Goal: Transaction & Acquisition: Book appointment/travel/reservation

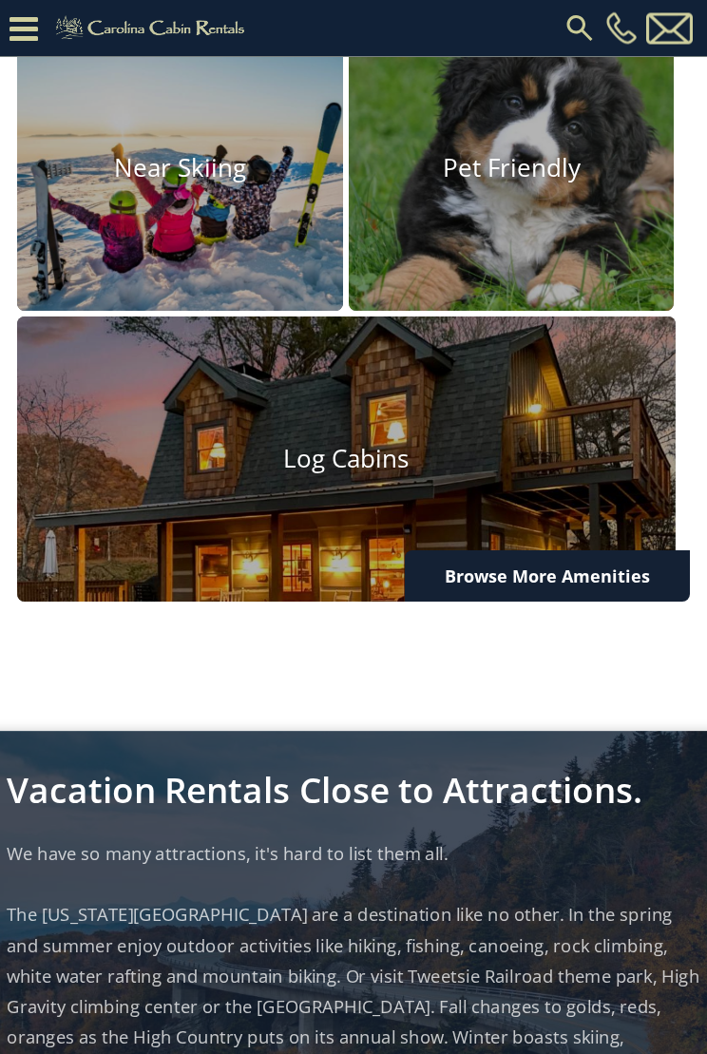
scroll to position [2081, 0]
click at [389, 438] on img at bounding box center [346, 536] width 659 height 439
click at [330, 440] on img at bounding box center [346, 536] width 659 height 439
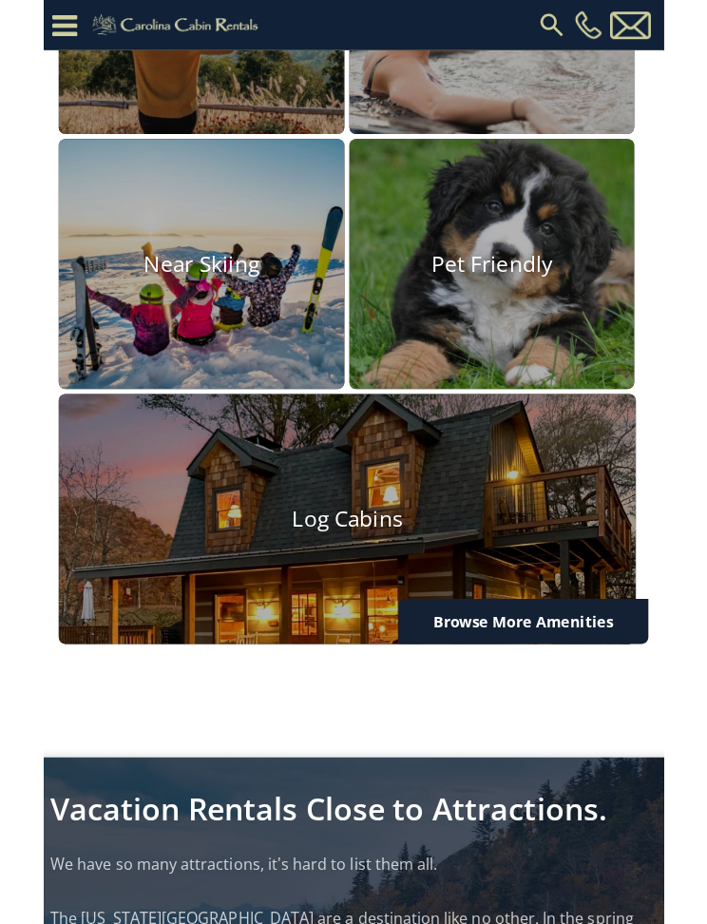
scroll to position [1951, 0]
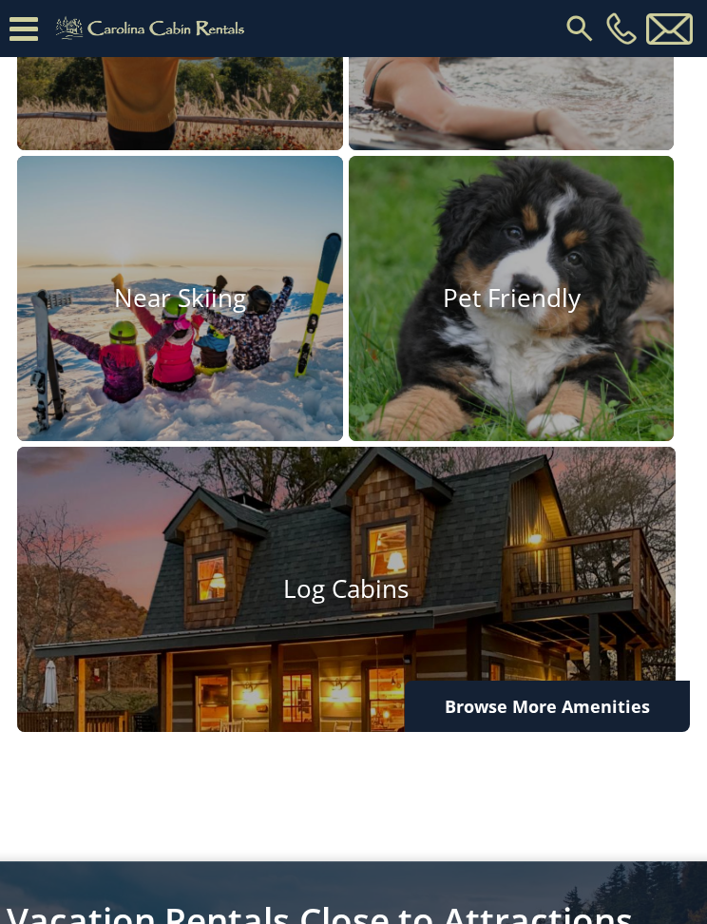
click at [375, 607] on img at bounding box center [346, 666] width 659 height 439
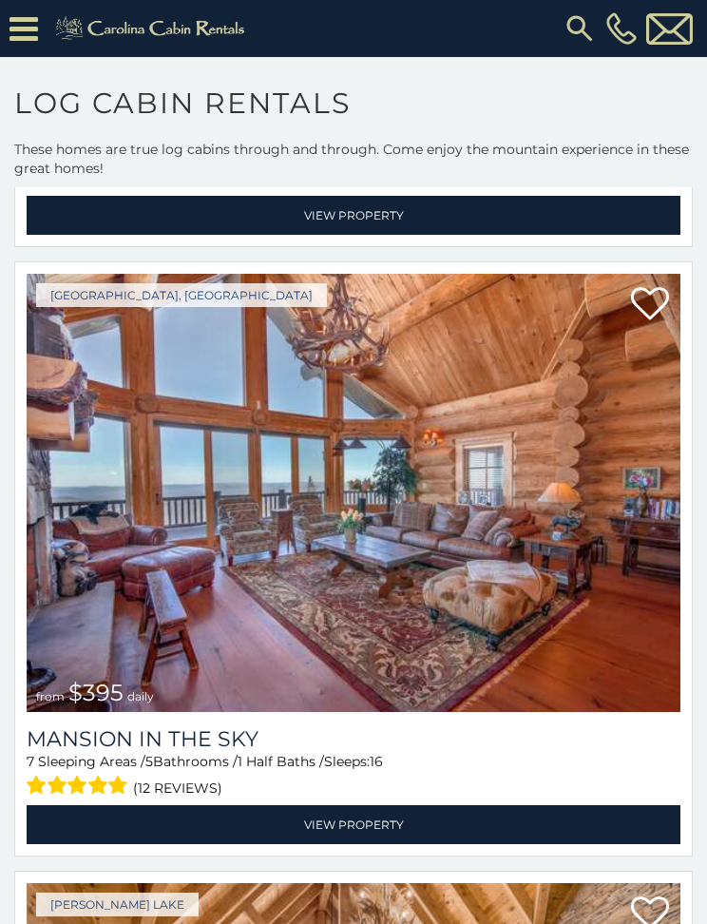
scroll to position [715, 0]
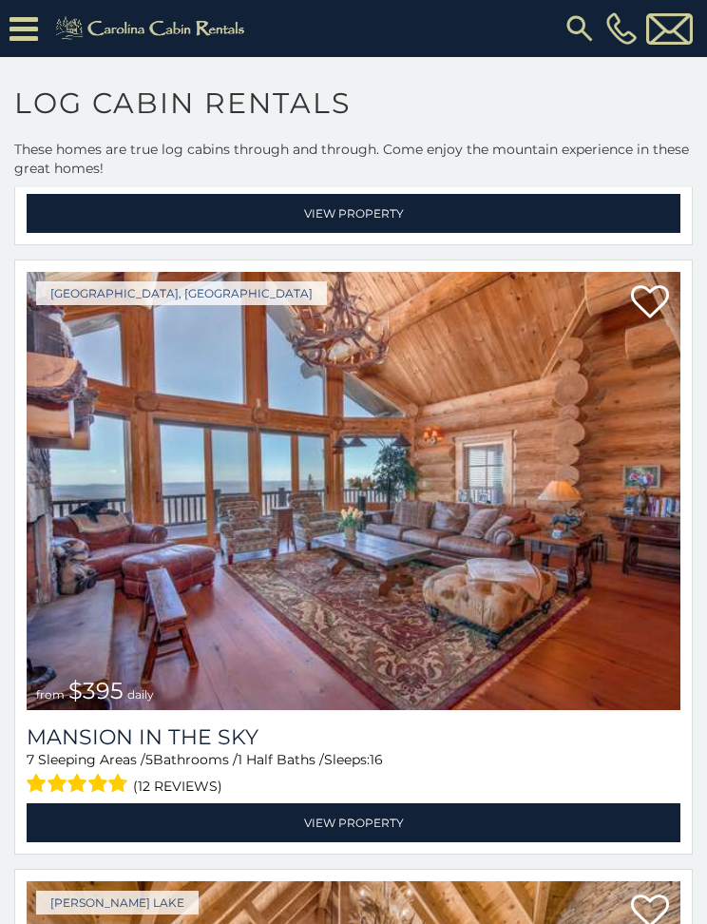
click at [354, 813] on link "View Property" at bounding box center [354, 822] width 654 height 39
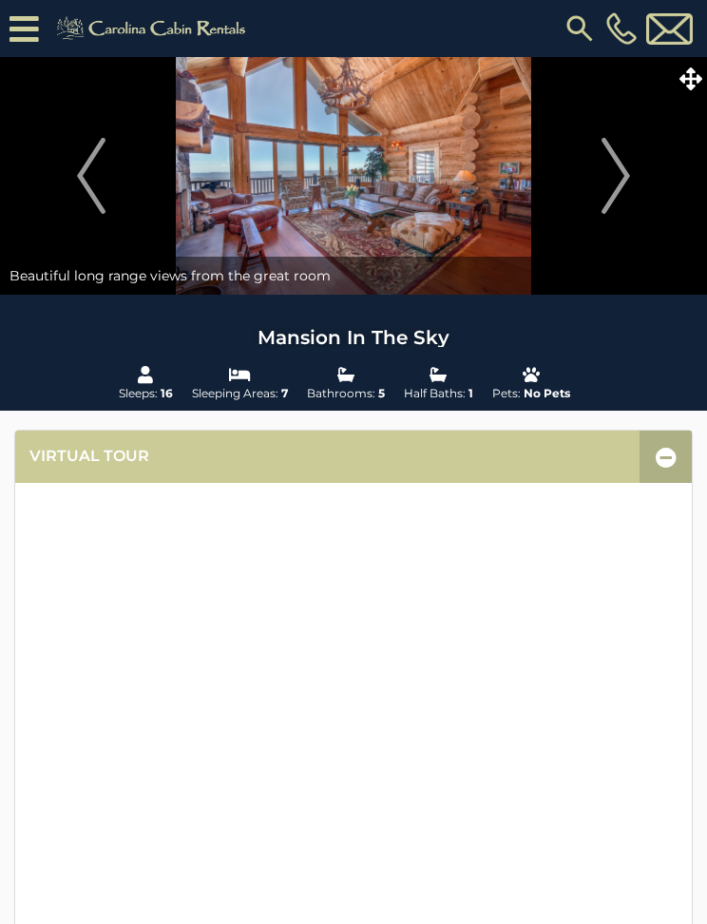
click at [425, 183] on img at bounding box center [353, 176] width 707 height 238
click at [452, 193] on img at bounding box center [353, 176] width 707 height 238
click at [689, 81] on icon at bounding box center [691, 78] width 23 height 23
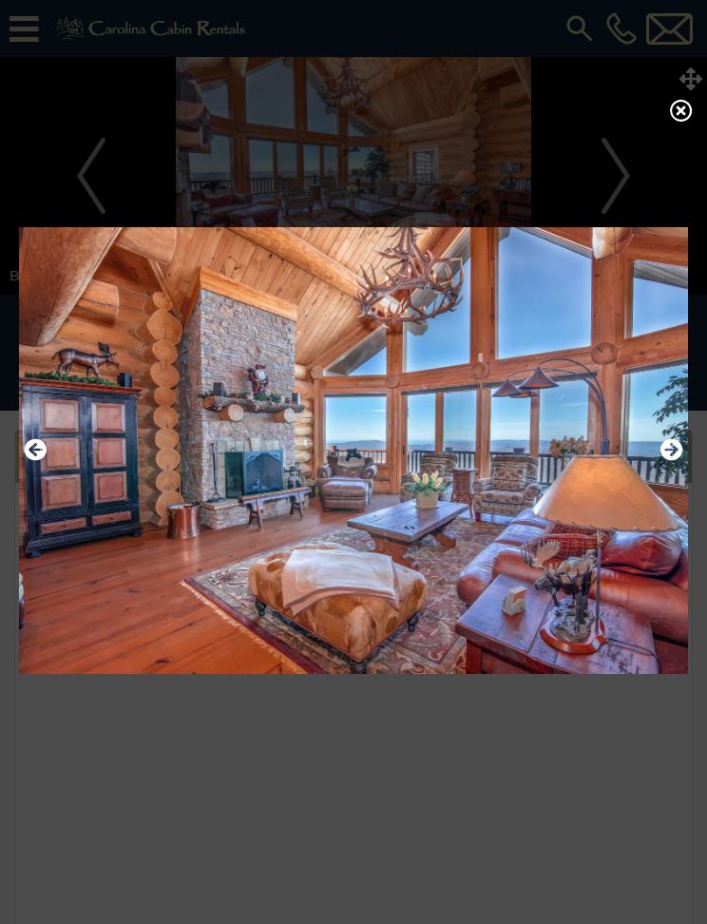
click at [686, 106] on icon at bounding box center [681, 110] width 23 height 23
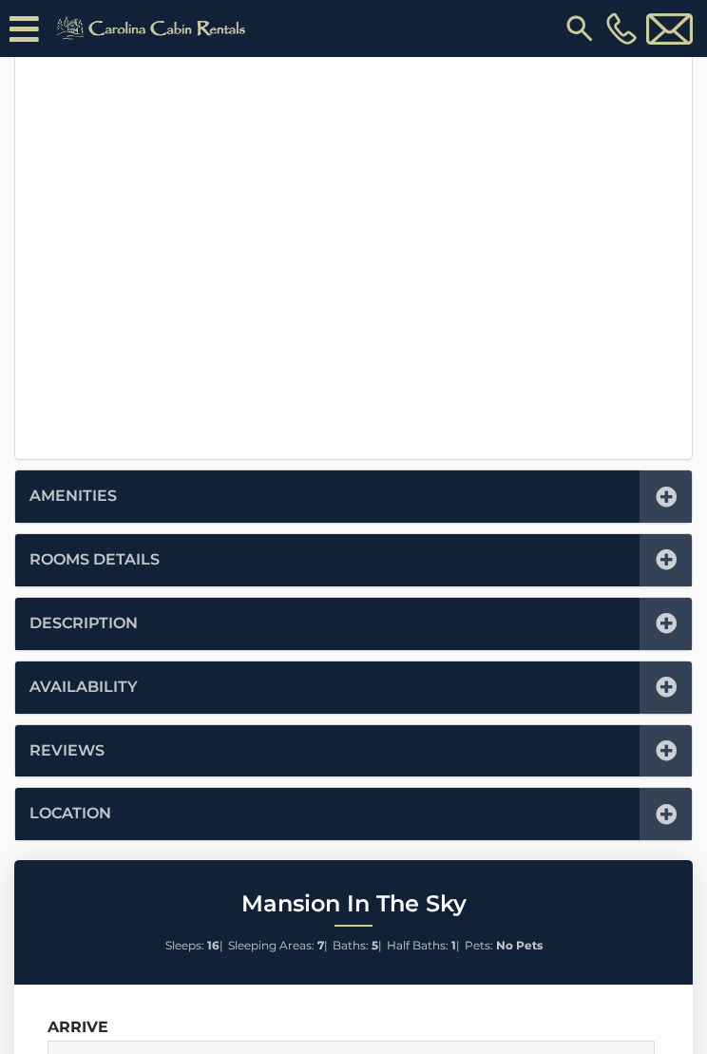
scroll to position [596, 0]
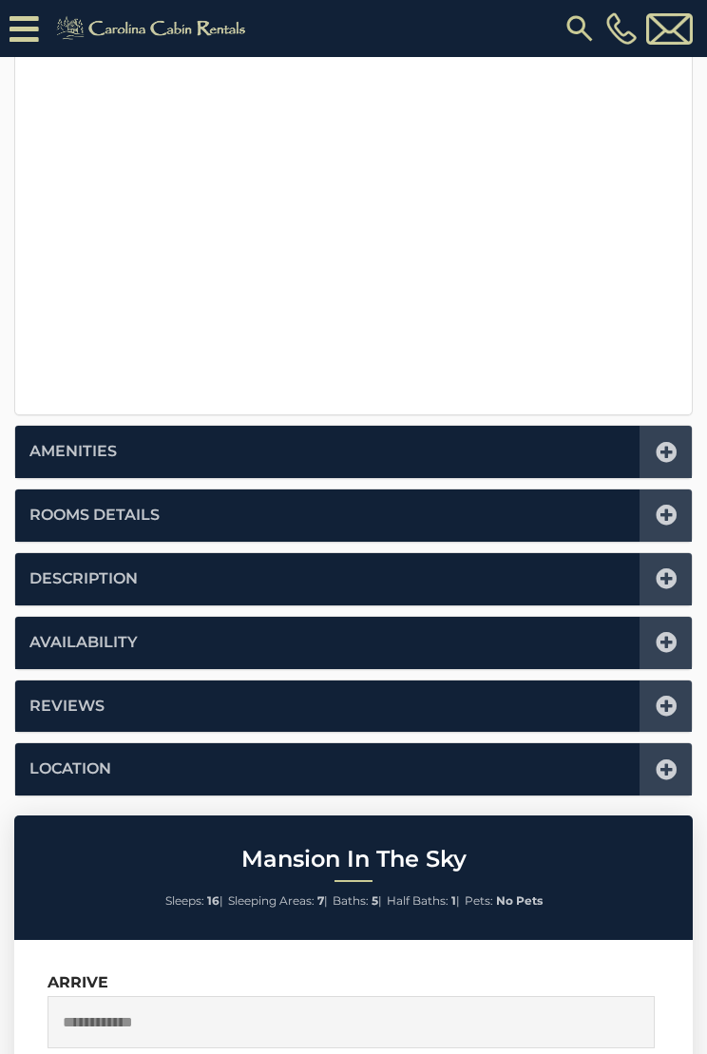
click at [659, 510] on icon at bounding box center [666, 515] width 21 height 21
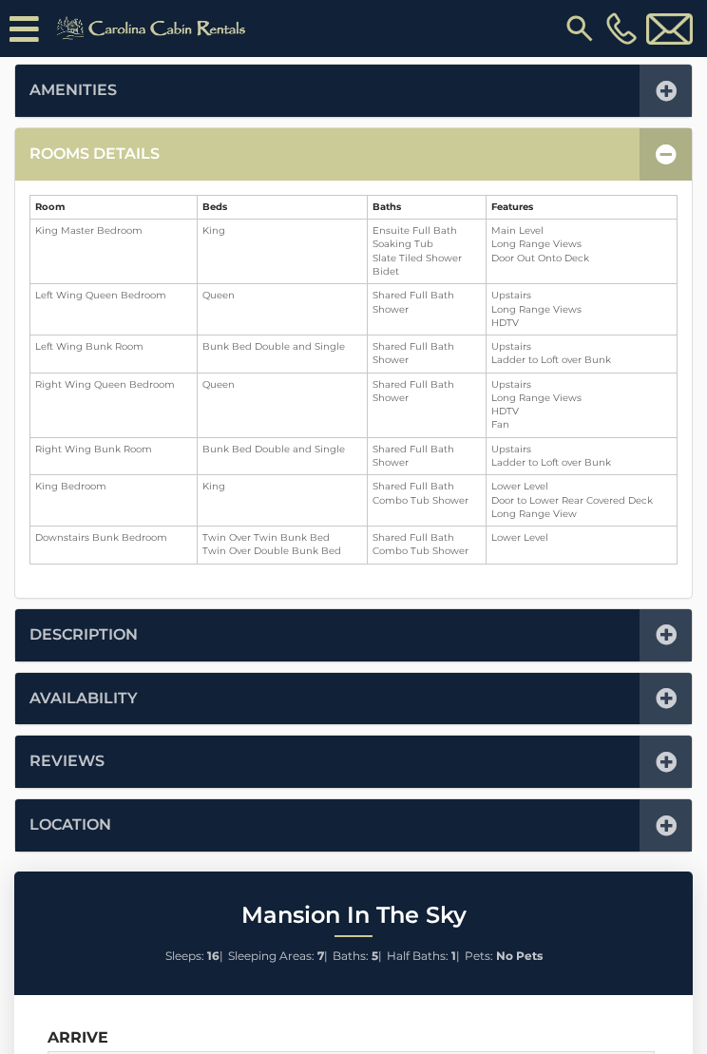
click at [666, 152] on icon at bounding box center [666, 154] width 21 height 21
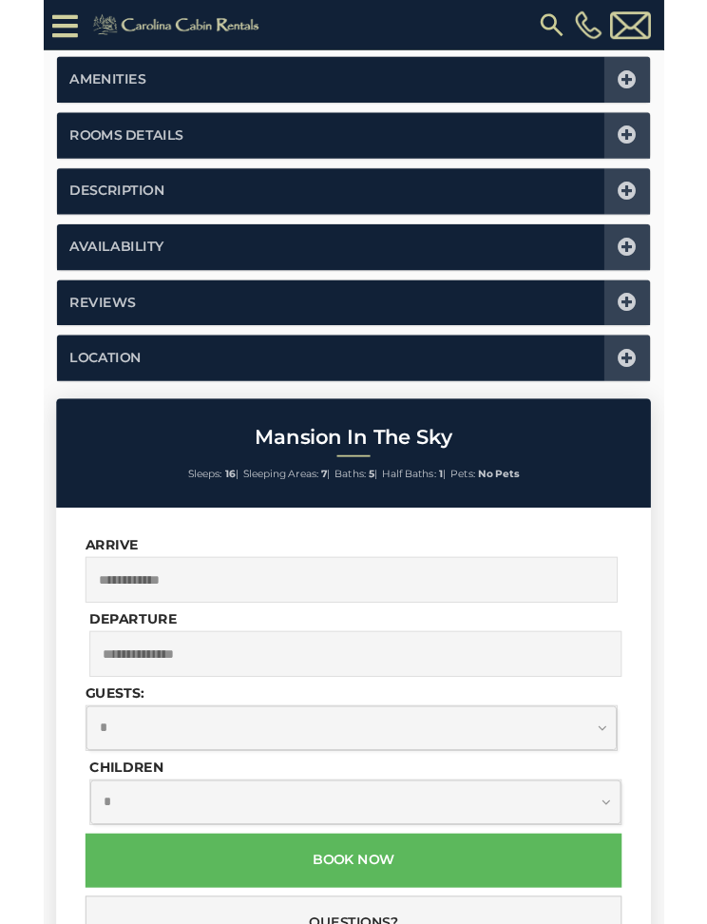
scroll to position [521, 0]
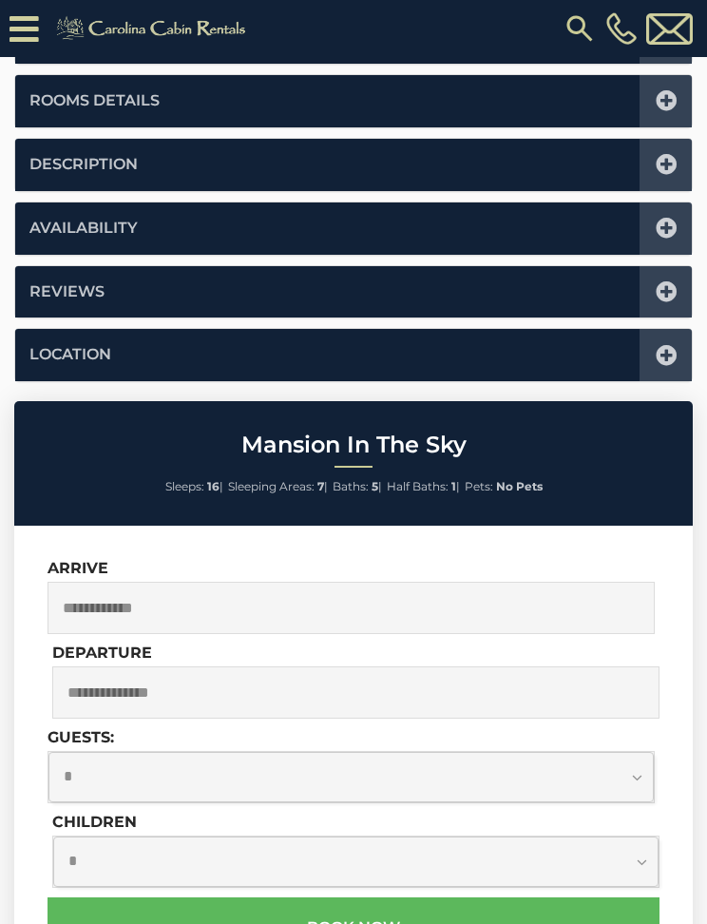
click at [665, 227] on icon at bounding box center [666, 228] width 21 height 21
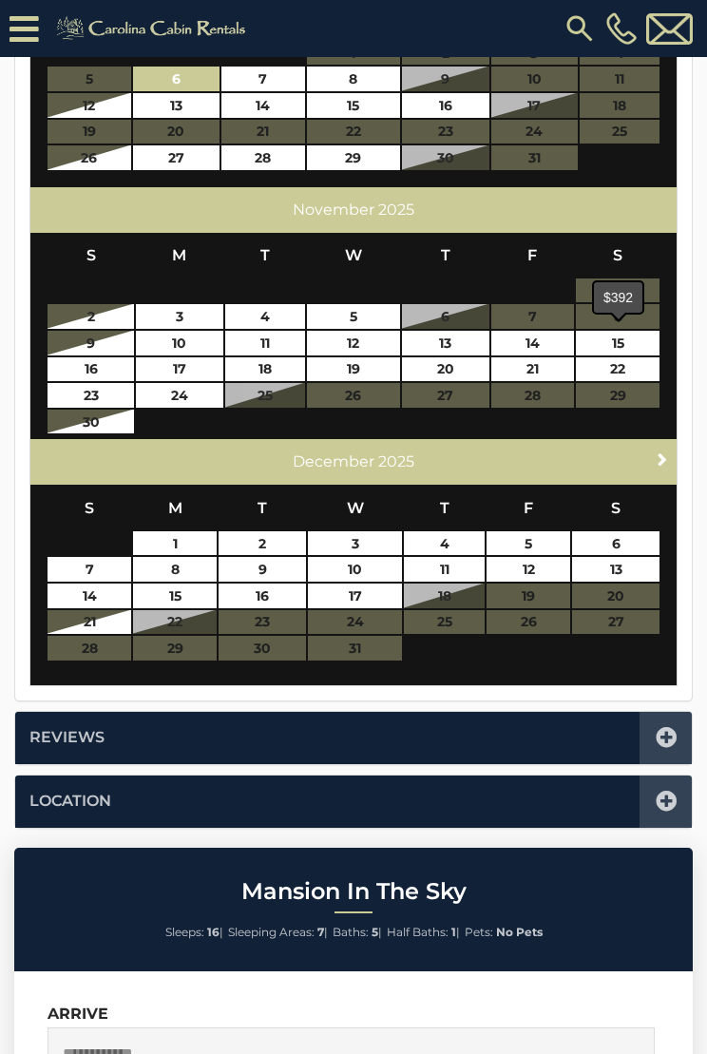
scroll to position [835, 0]
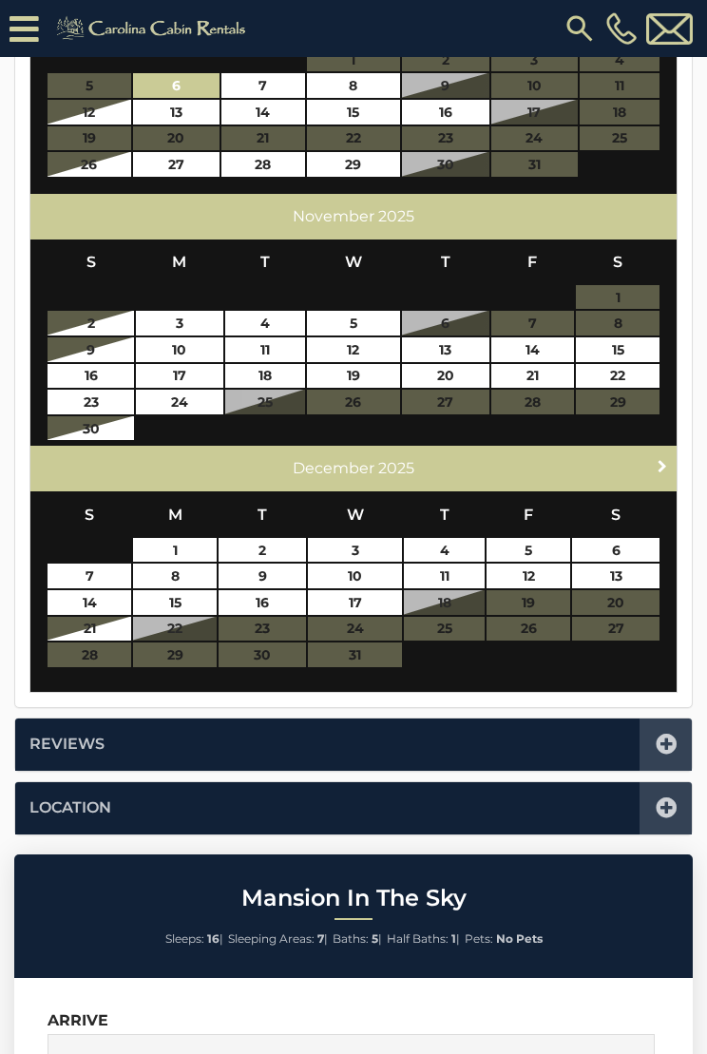
click at [656, 464] on span "Next" at bounding box center [662, 465] width 15 height 15
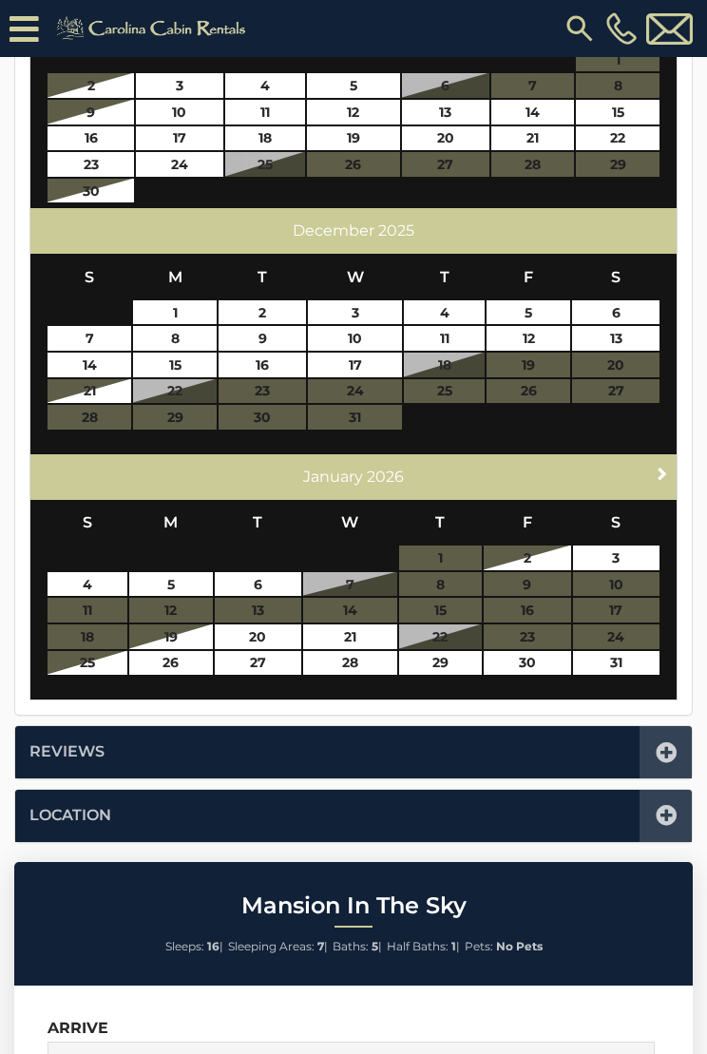
click at [645, 460] on div "Next [DATE]" at bounding box center [353, 477] width 646 height 46
click at [660, 467] on span "Next" at bounding box center [662, 473] width 15 height 15
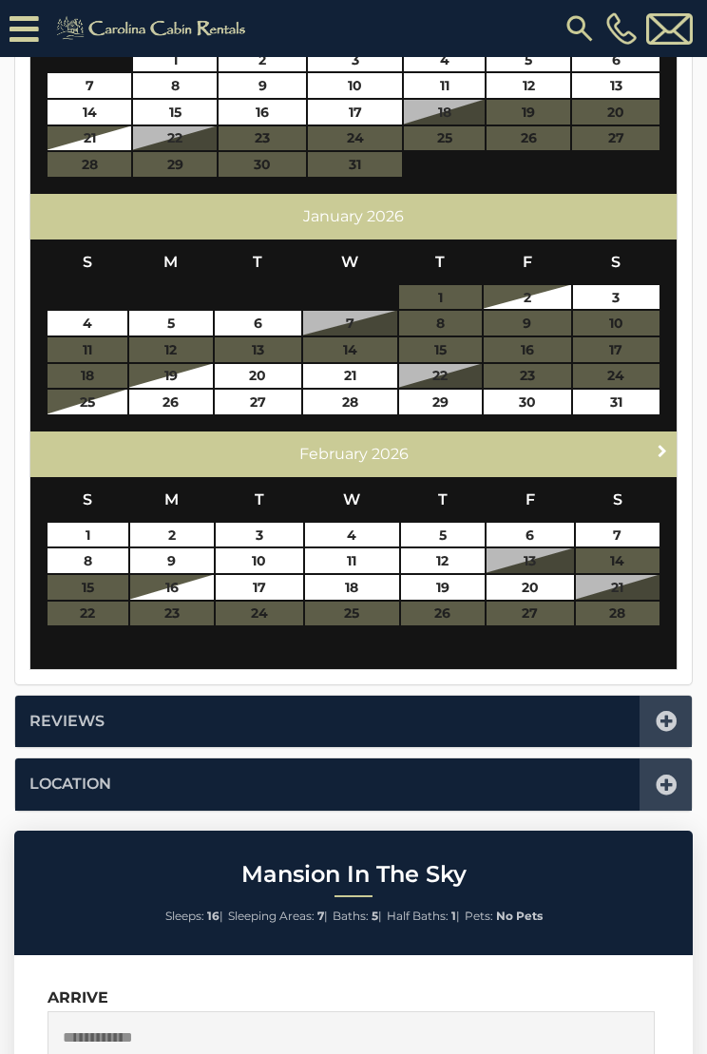
click at [658, 447] on span "Next" at bounding box center [662, 450] width 15 height 15
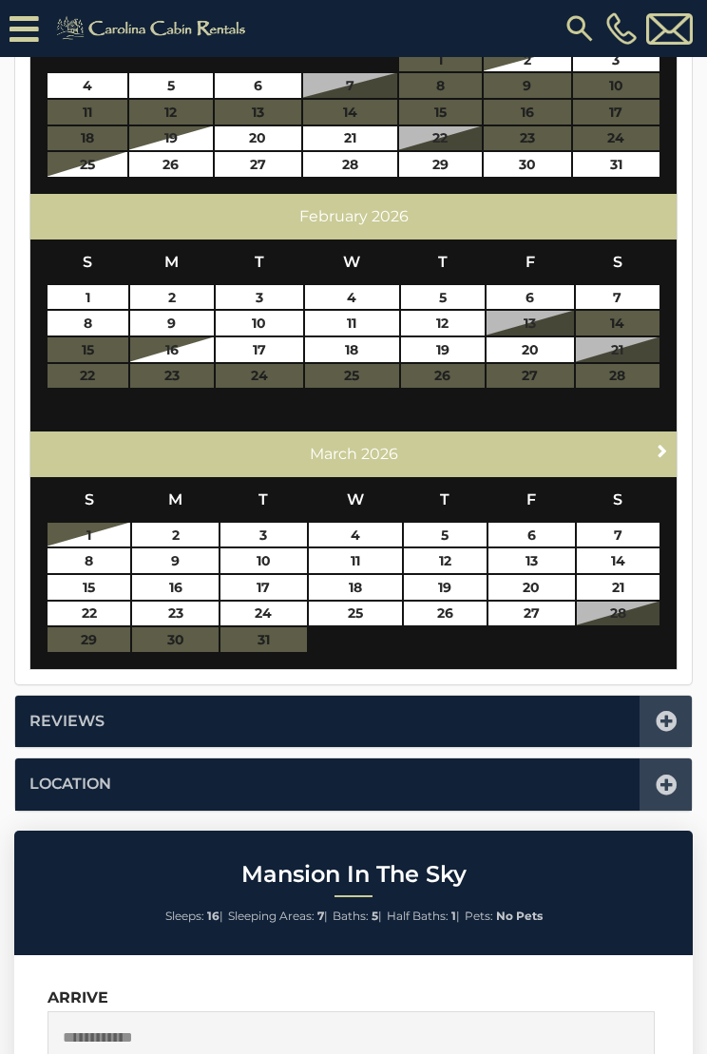
click at [645, 441] on div "Next [DATE]" at bounding box center [353, 455] width 646 height 46
click at [667, 443] on span "Next" at bounding box center [662, 450] width 15 height 15
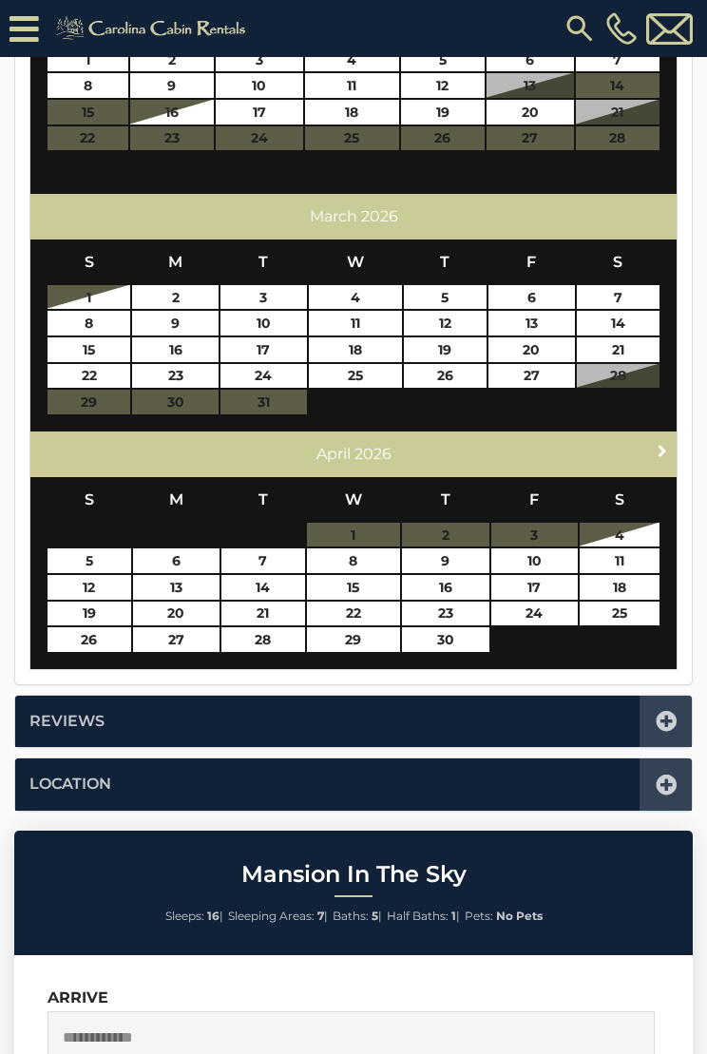
click at [654, 446] on link "Next" at bounding box center [663, 451] width 24 height 24
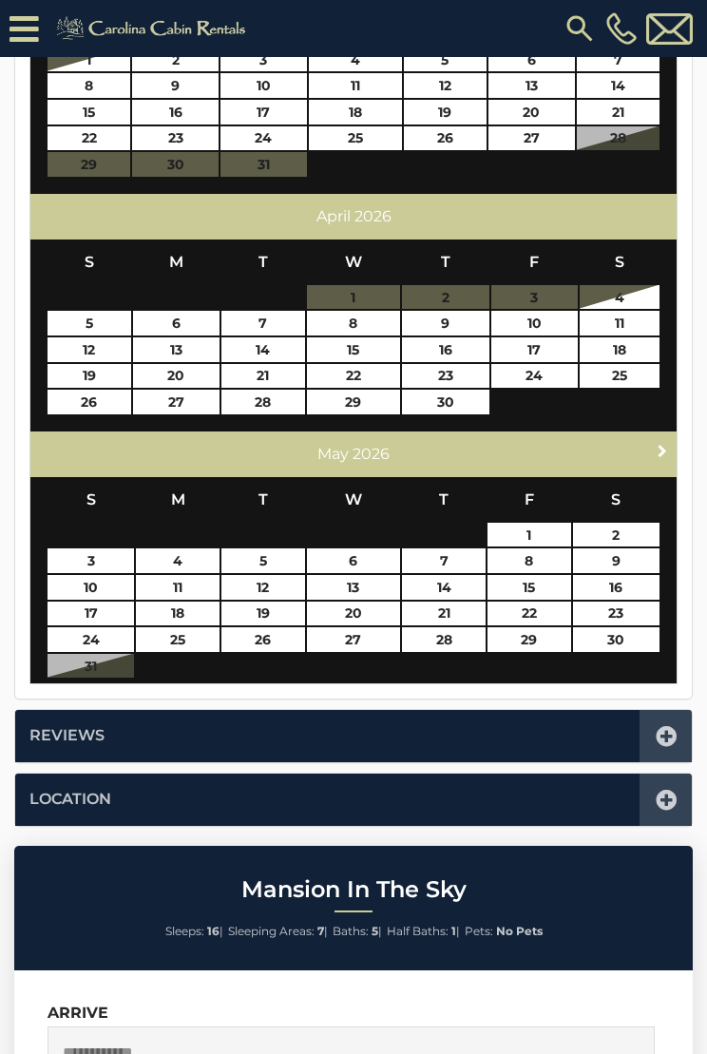
click at [653, 439] on link "Next" at bounding box center [663, 451] width 24 height 24
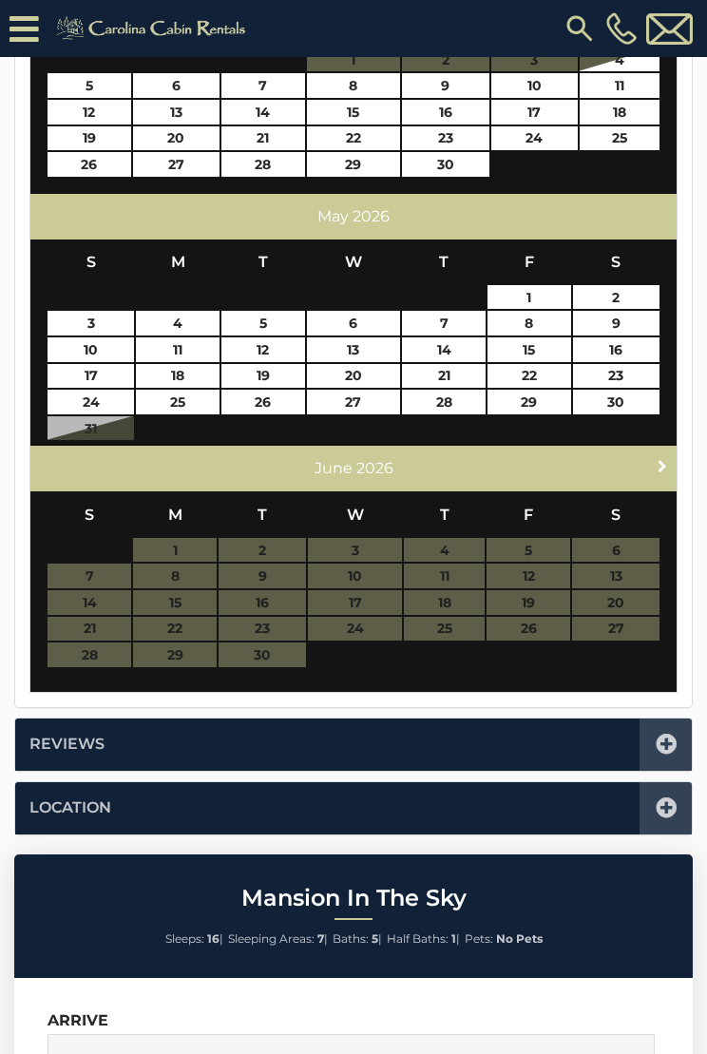
click at [652, 460] on link "Next" at bounding box center [663, 465] width 24 height 24
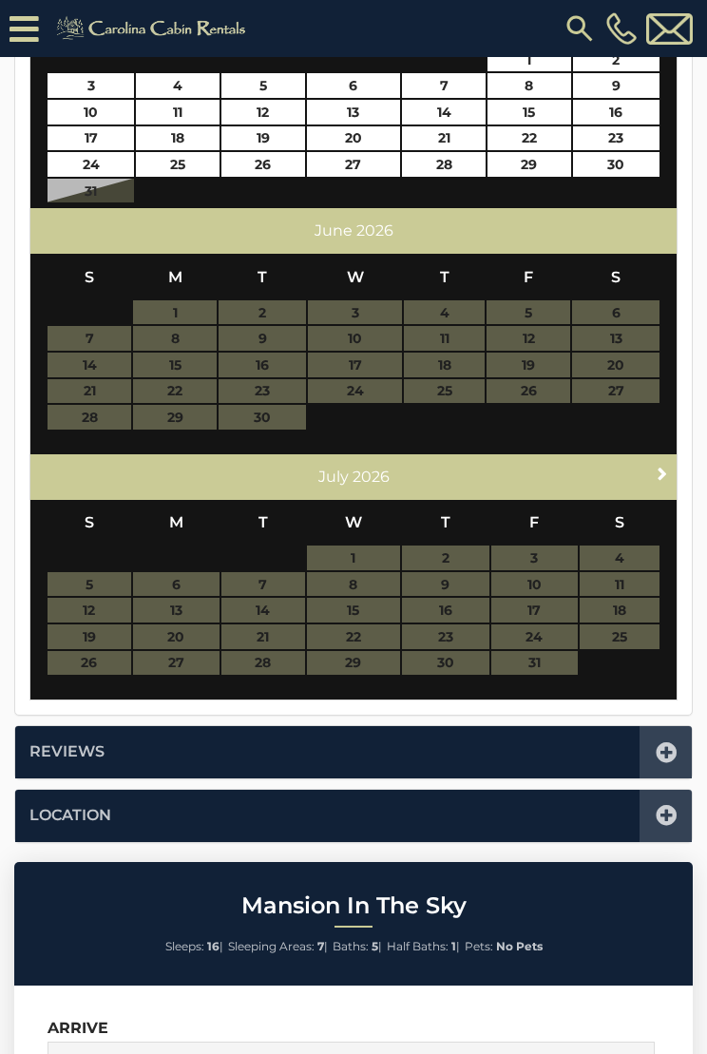
click at [661, 466] on span "Next" at bounding box center [662, 473] width 15 height 15
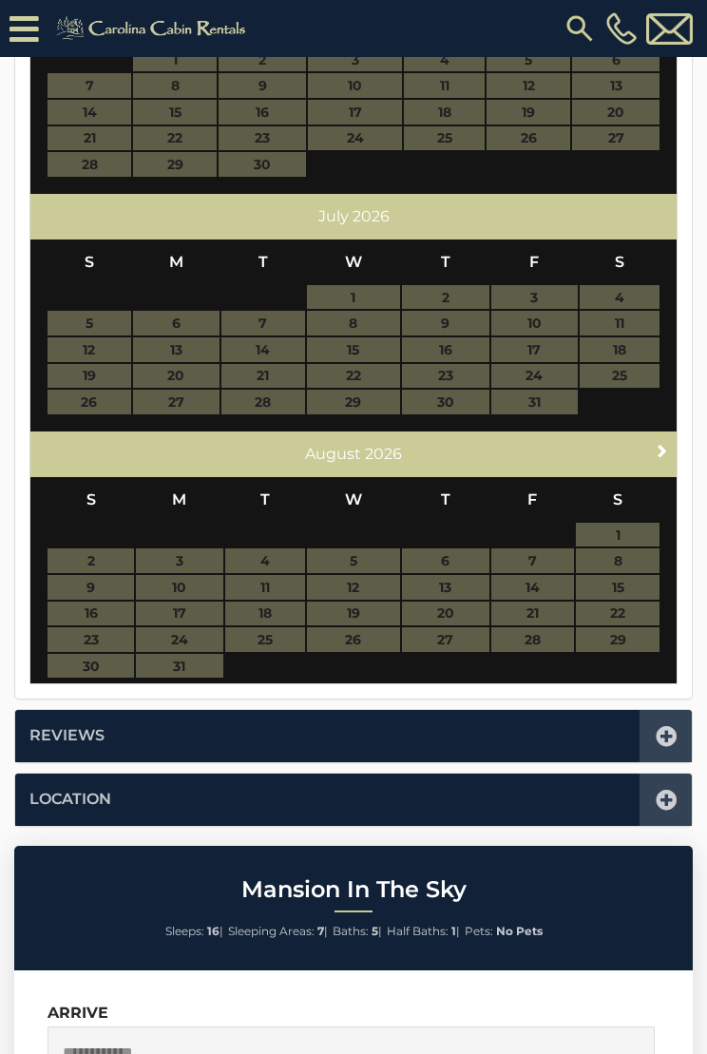
click at [651, 449] on link "Next" at bounding box center [663, 451] width 24 height 24
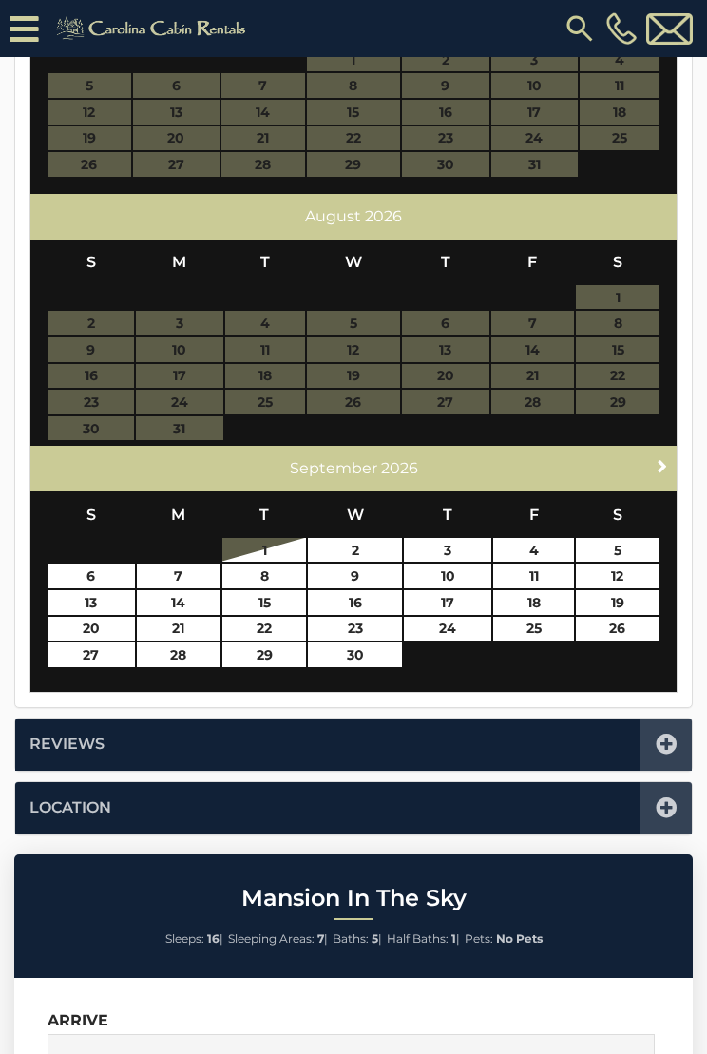
click at [647, 470] on div "Next [DATE]" at bounding box center [353, 469] width 646 height 46
click at [662, 458] on span "Next" at bounding box center [662, 465] width 15 height 15
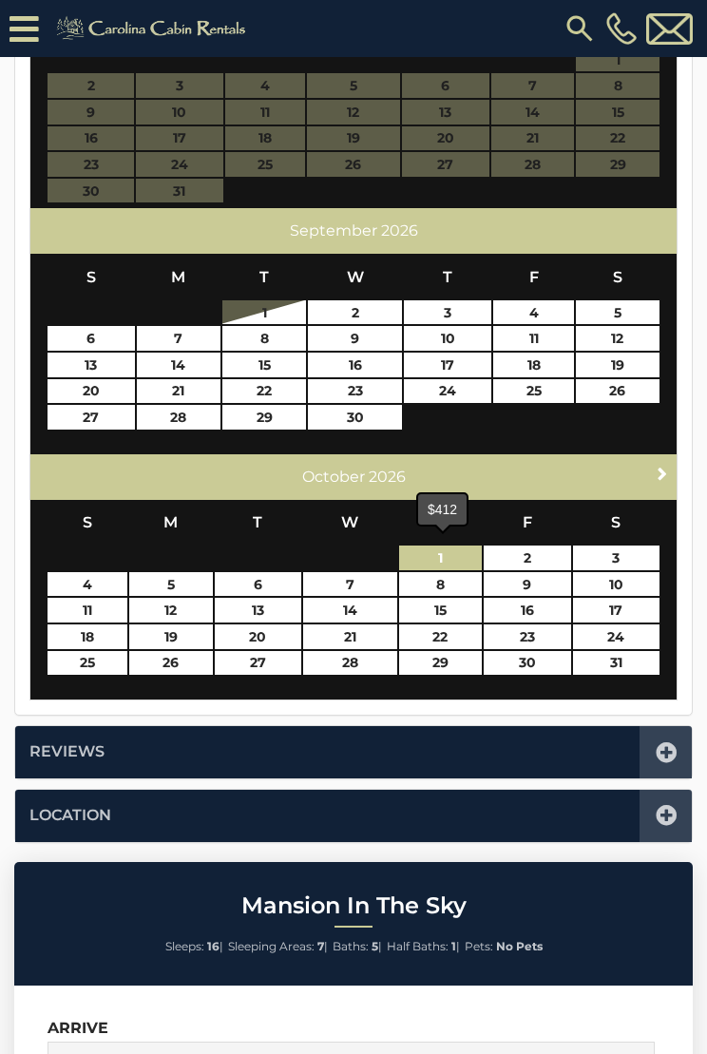
click at [447, 546] on link "1" at bounding box center [441, 558] width 84 height 25
type input "**********"
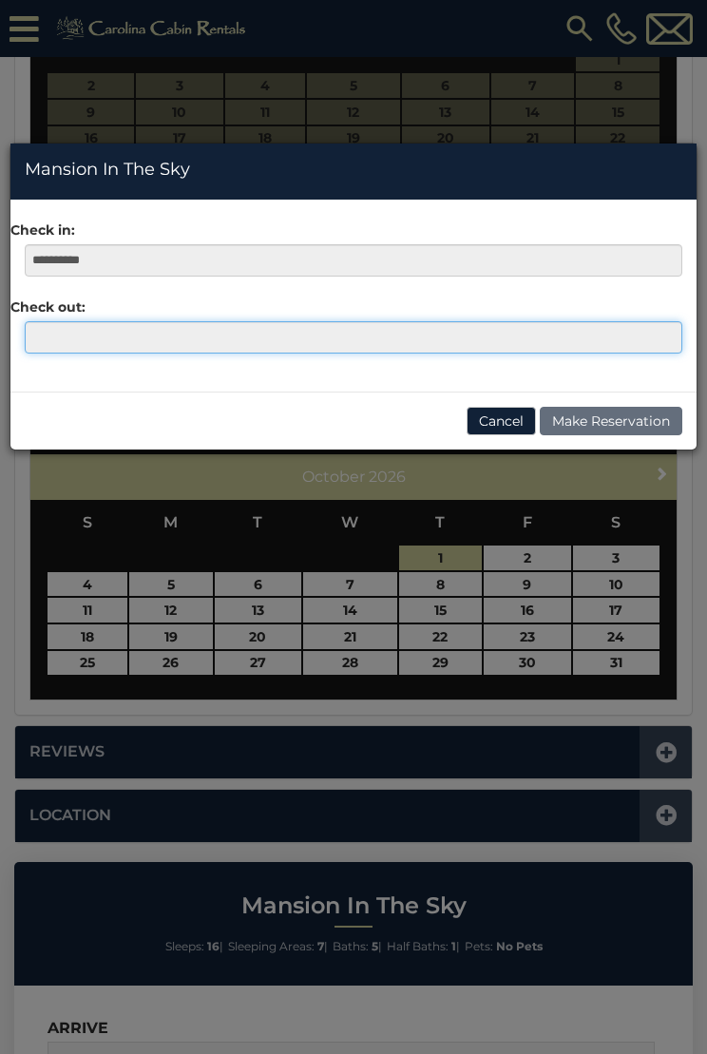
click at [49, 336] on input "text" at bounding box center [354, 337] width 658 height 32
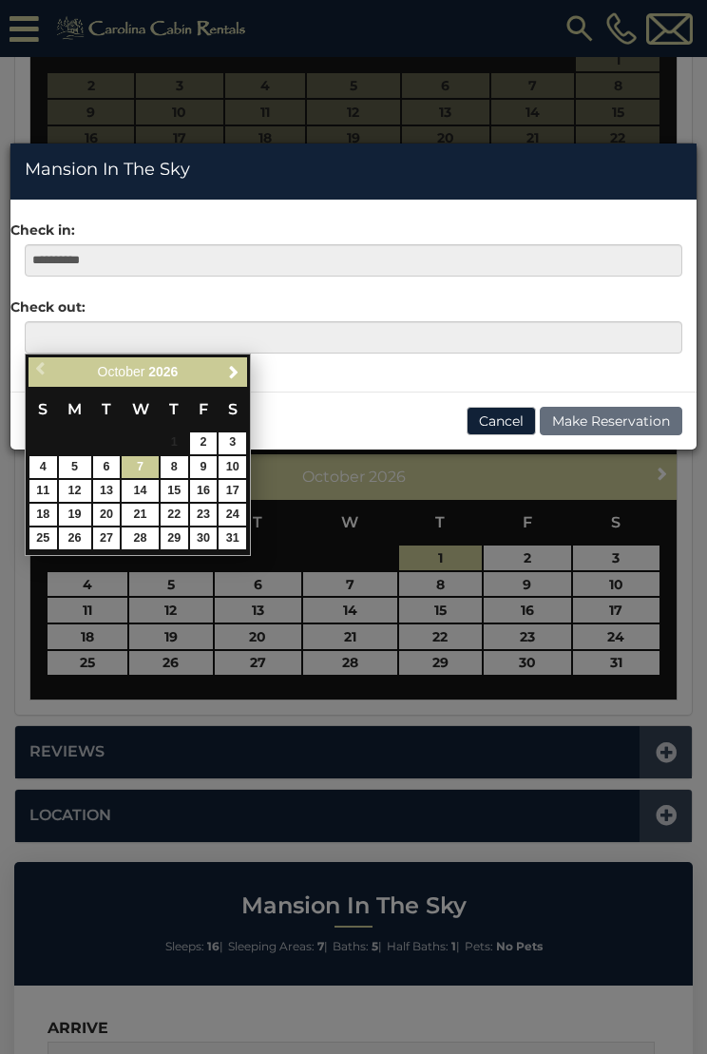
click at [135, 464] on link "7" at bounding box center [140, 467] width 36 height 22
type input "**********"
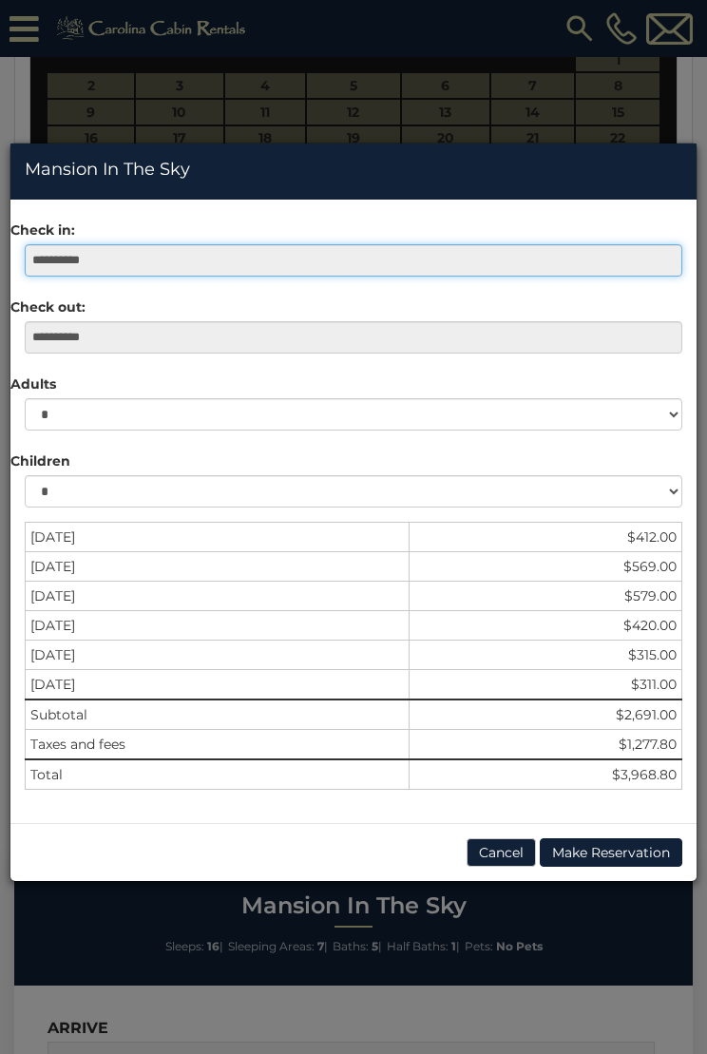
click at [62, 263] on input "**********" at bounding box center [354, 260] width 658 height 32
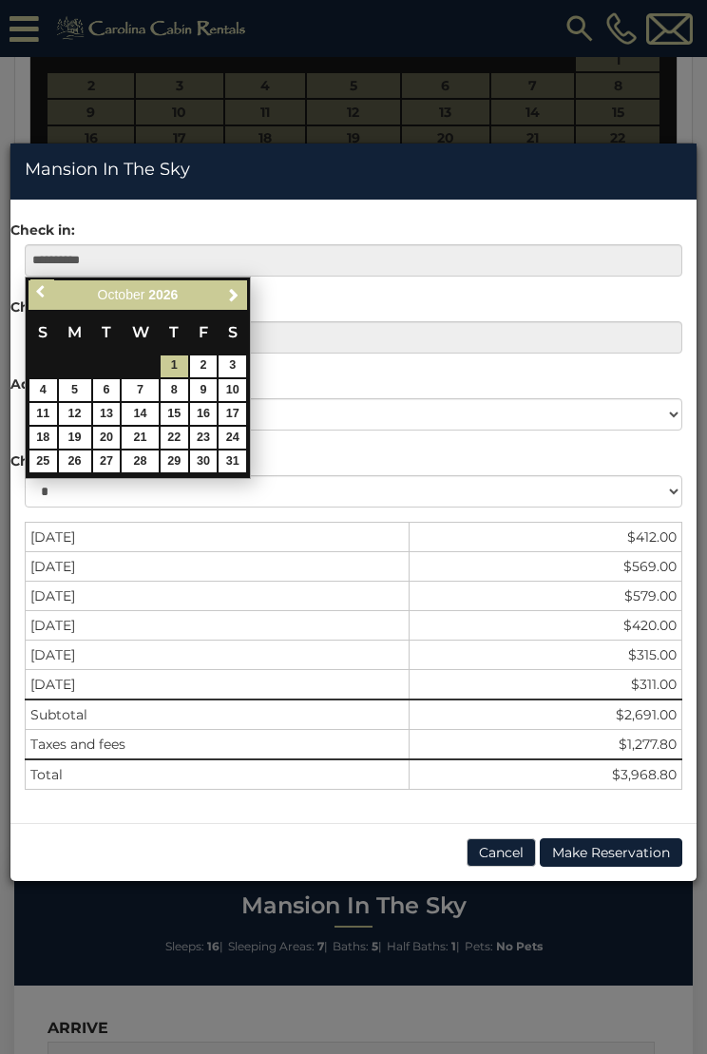
click at [49, 297] on span "Previous" at bounding box center [41, 291] width 15 height 15
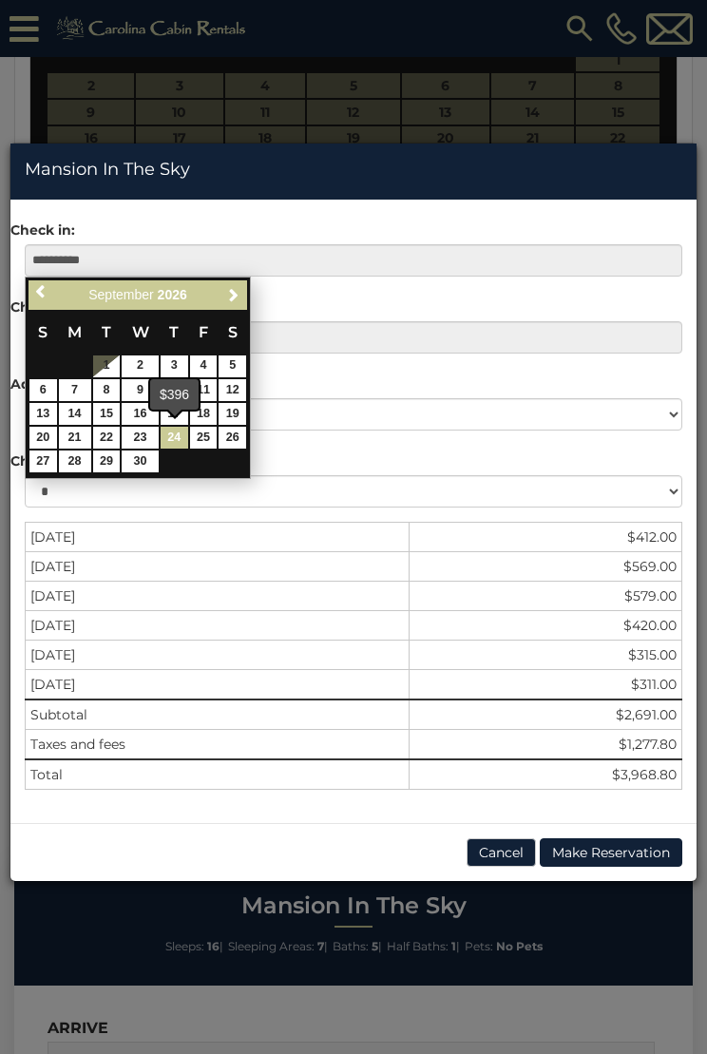
click at [171, 429] on link "24" at bounding box center [175, 438] width 28 height 22
type input "**********"
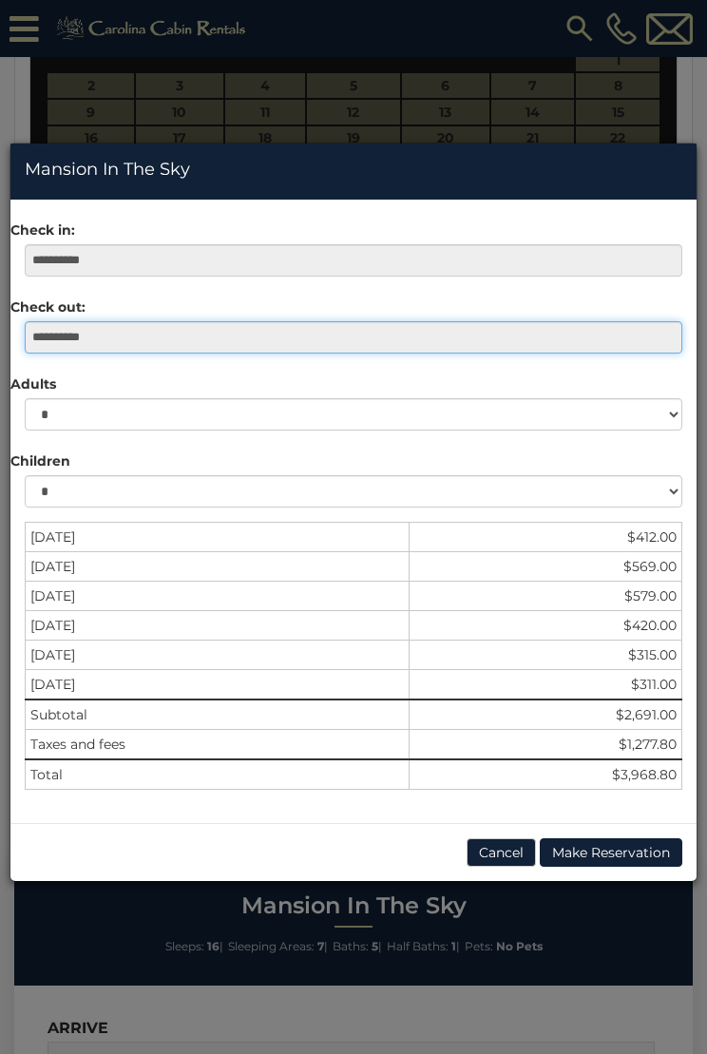
click at [60, 343] on input "**********" at bounding box center [354, 337] width 658 height 32
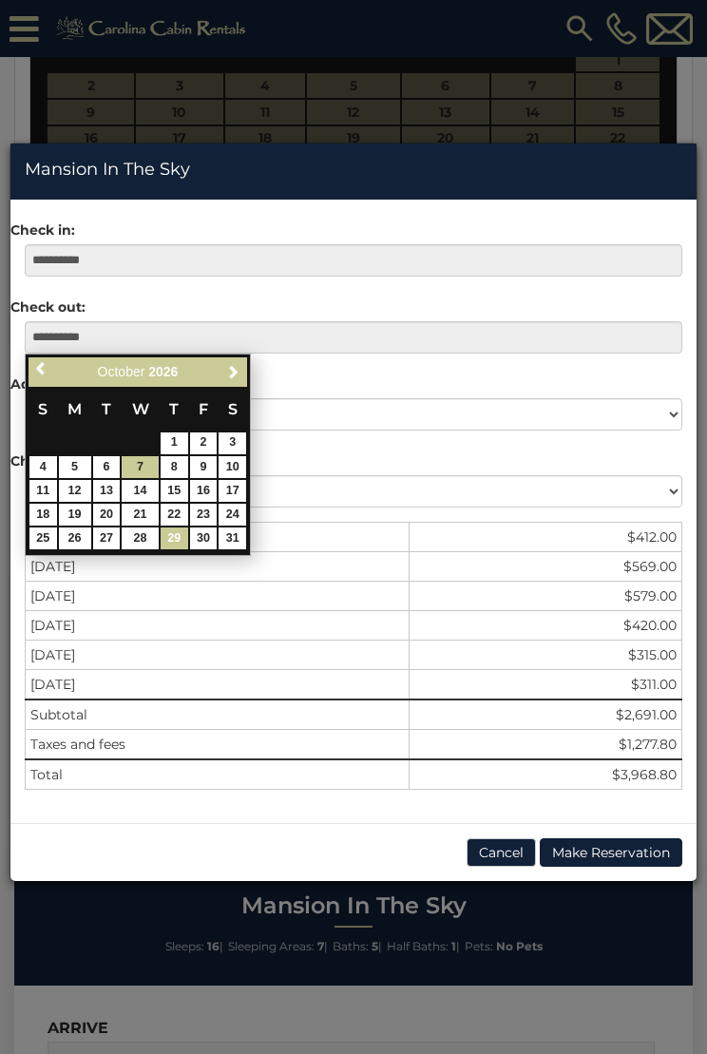
click at [179, 538] on link "29" at bounding box center [175, 539] width 28 height 22
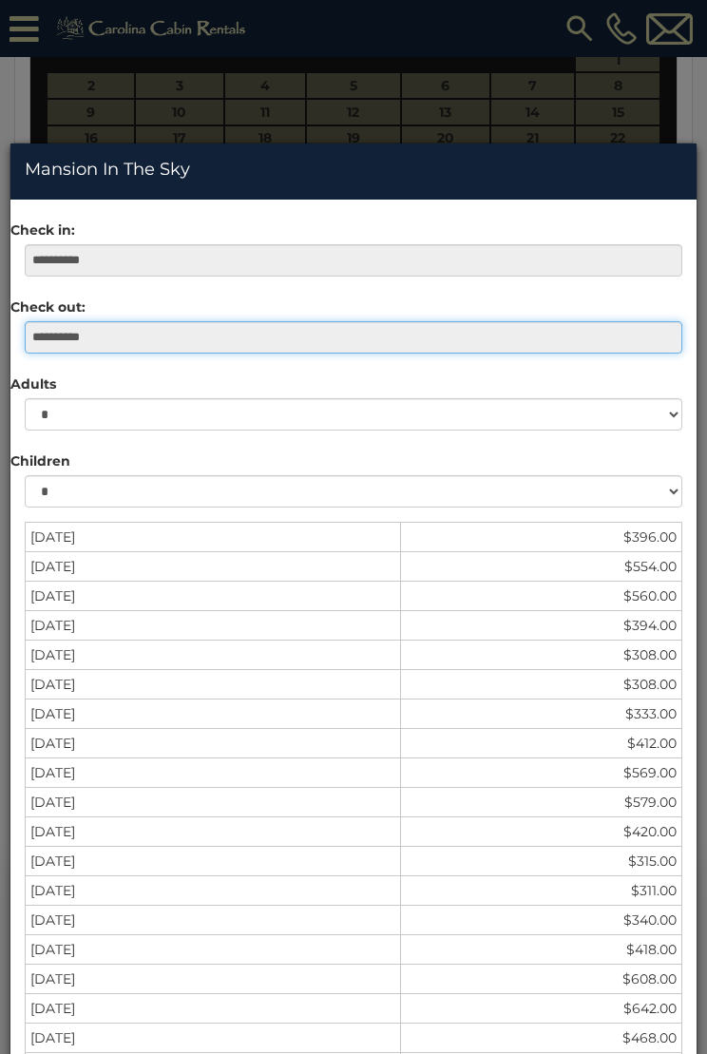
click at [121, 334] on input "**********" at bounding box center [354, 337] width 658 height 32
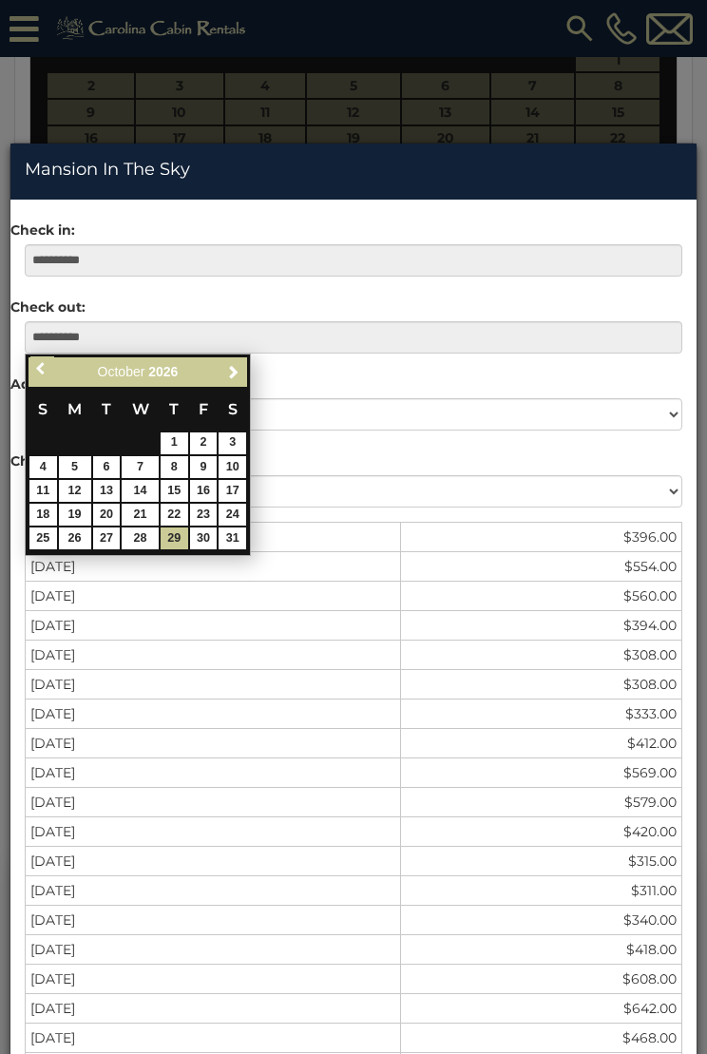
click at [50, 371] on link "Previous" at bounding box center [42, 368] width 24 height 24
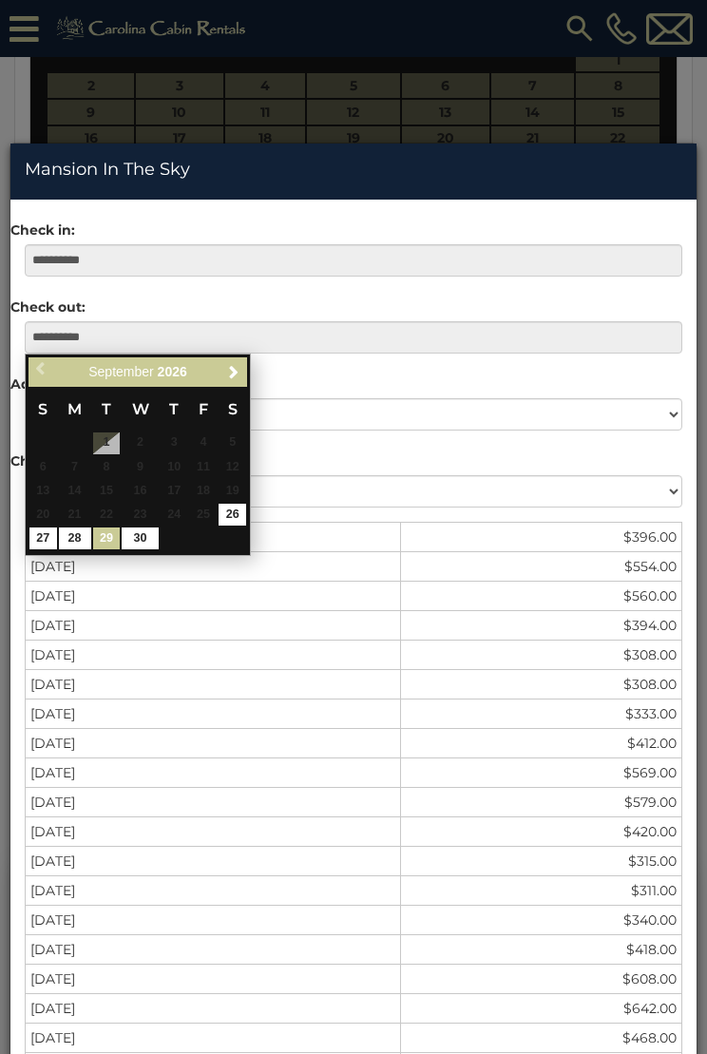
click at [106, 534] on link "29" at bounding box center [107, 539] width 28 height 22
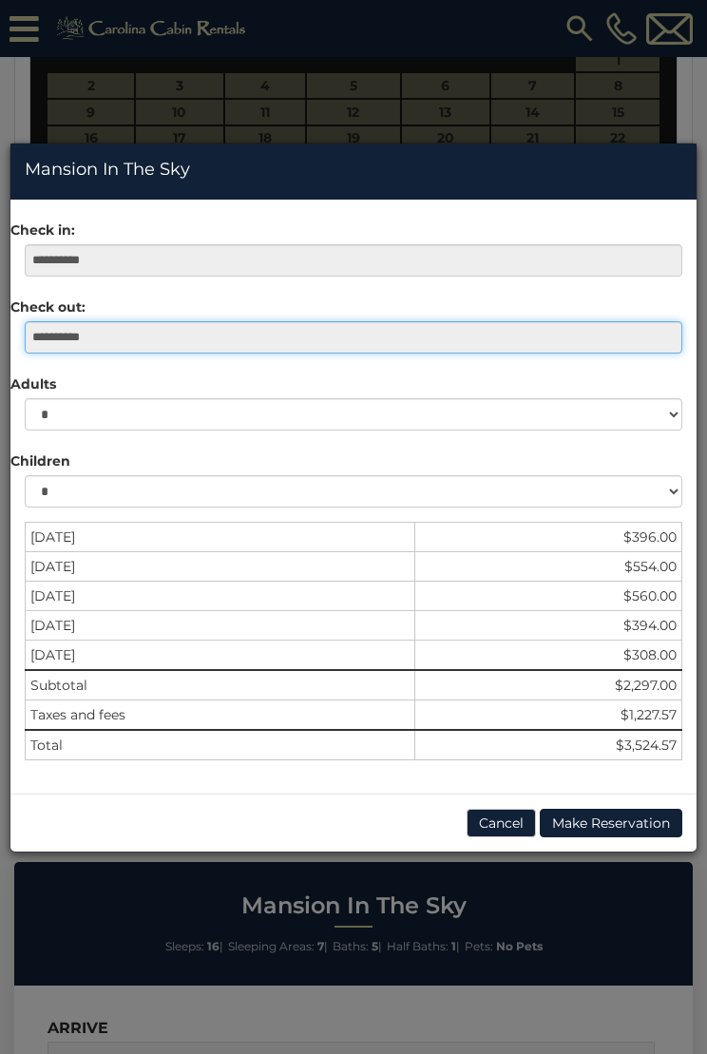
click at [127, 341] on input "**********" at bounding box center [354, 337] width 658 height 32
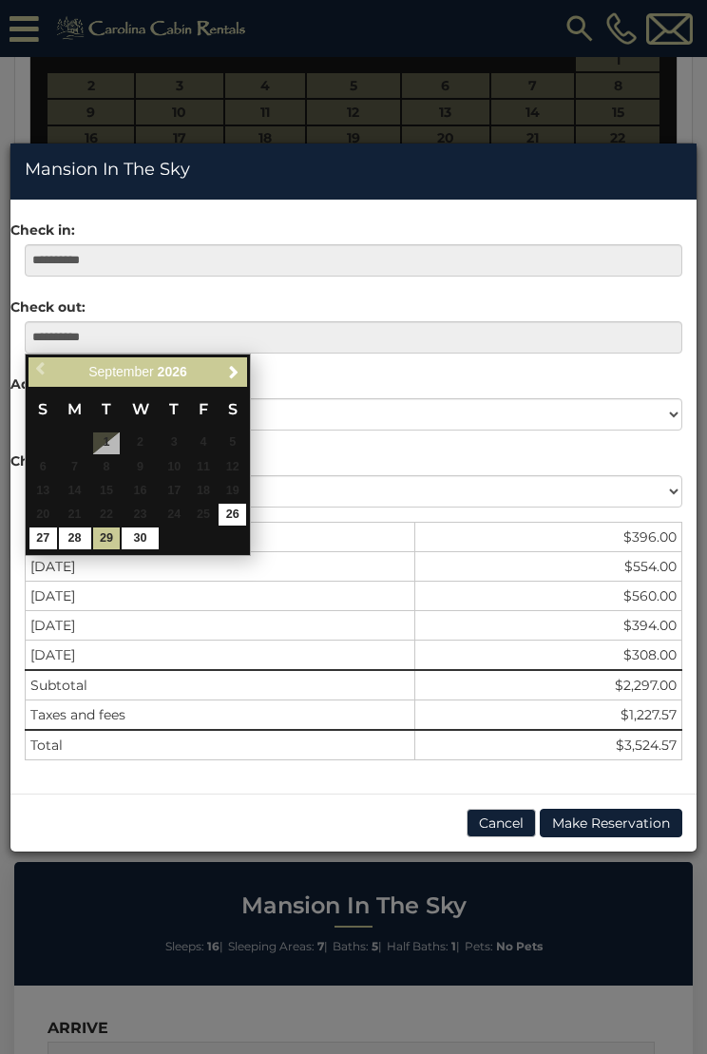
click at [239, 374] on span "Next" at bounding box center [233, 371] width 15 height 15
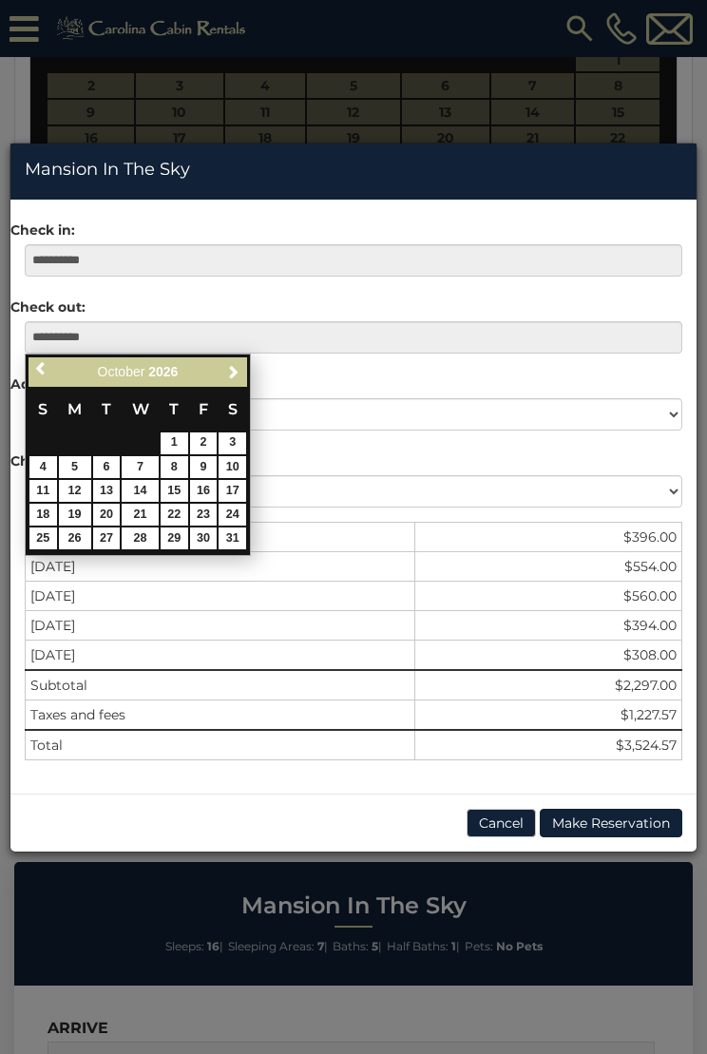
click at [43, 374] on span "Previous" at bounding box center [41, 368] width 15 height 15
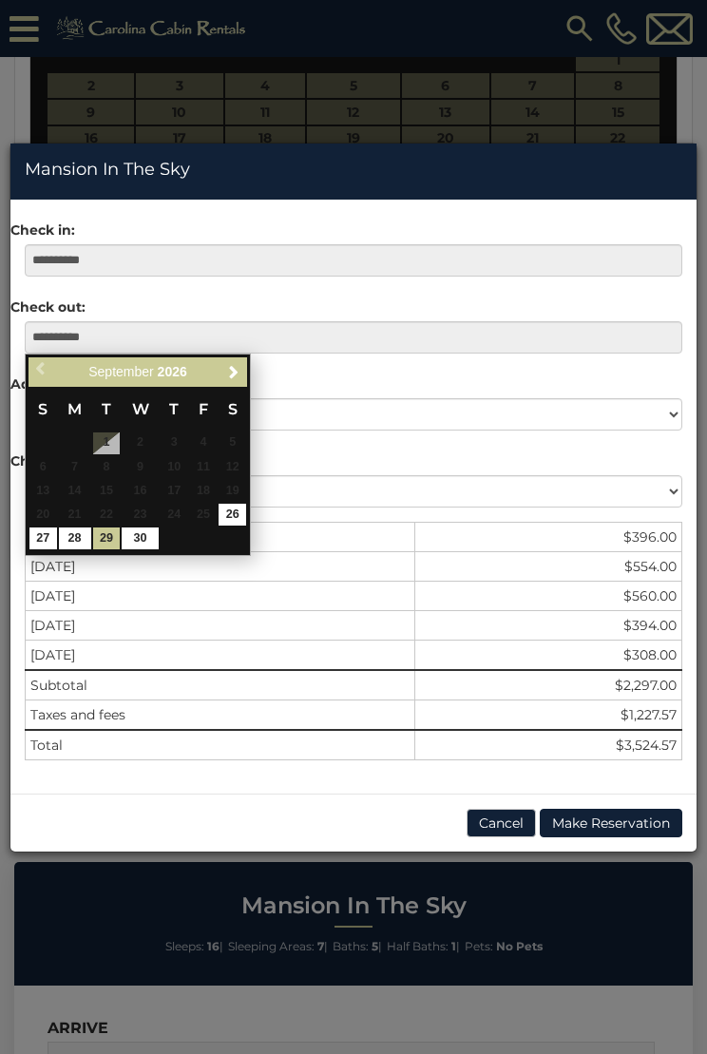
click at [47, 381] on div "Previous Next [DATE]" at bounding box center [138, 371] width 219 height 29
click at [46, 382] on div "Previous Next [DATE]" at bounding box center [138, 371] width 219 height 29
click at [48, 379] on div "Previous Next [DATE]" at bounding box center [138, 371] width 219 height 29
click at [149, 542] on link "30" at bounding box center [140, 539] width 36 height 22
type input "**********"
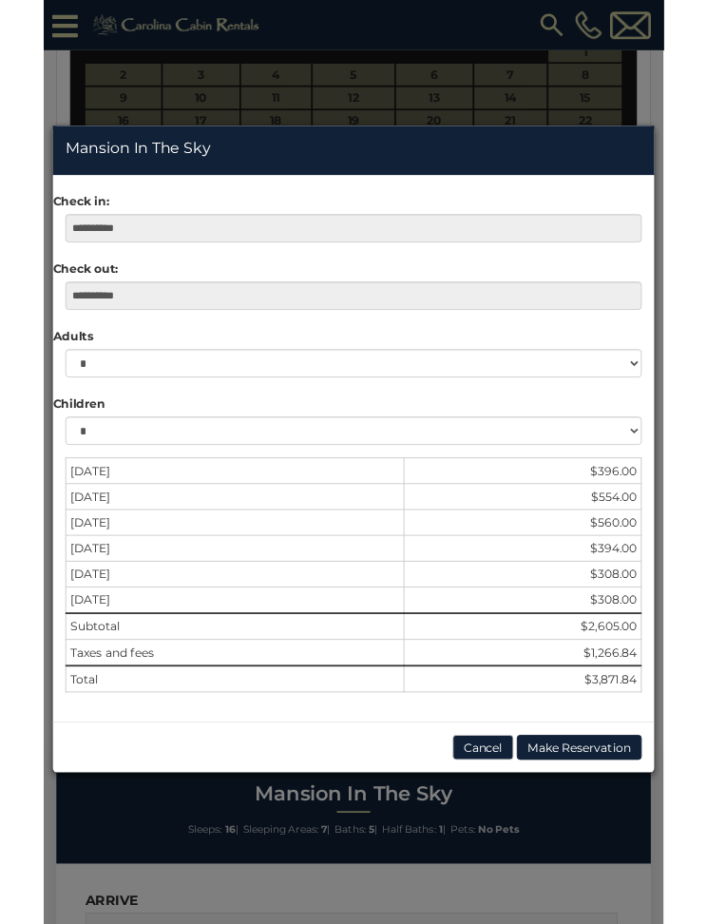
scroll to position [888, 0]
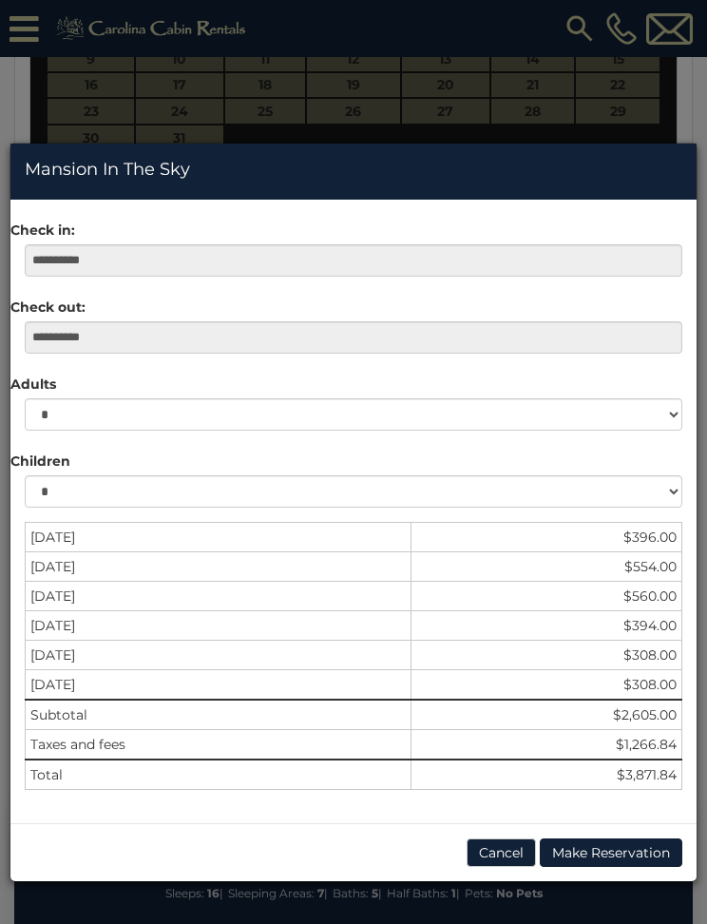
click at [607, 857] on button "Make Reservation" at bounding box center [611, 852] width 143 height 29
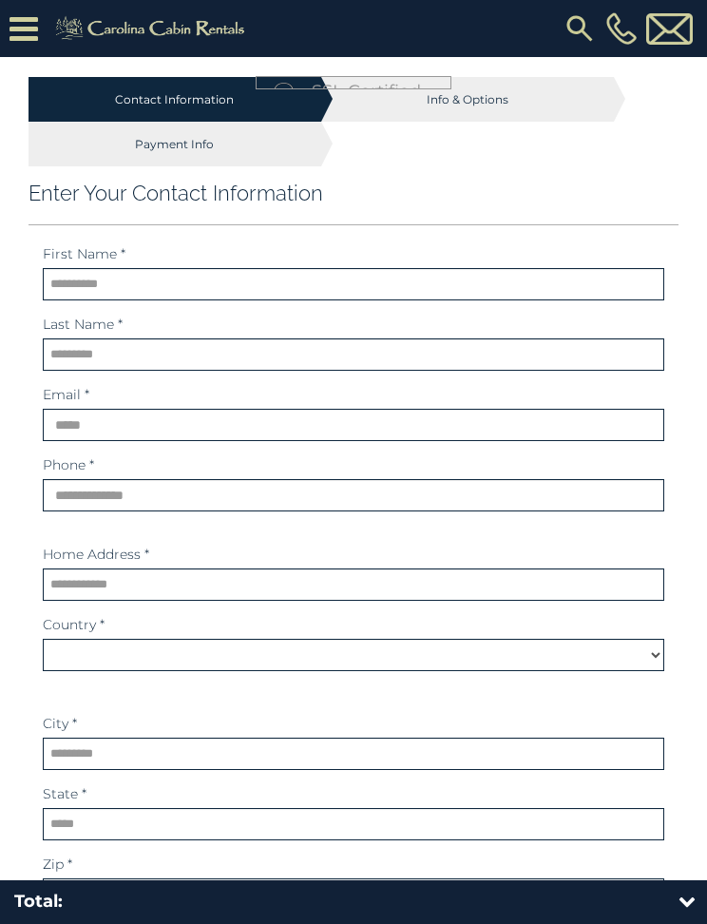
select select "*********"
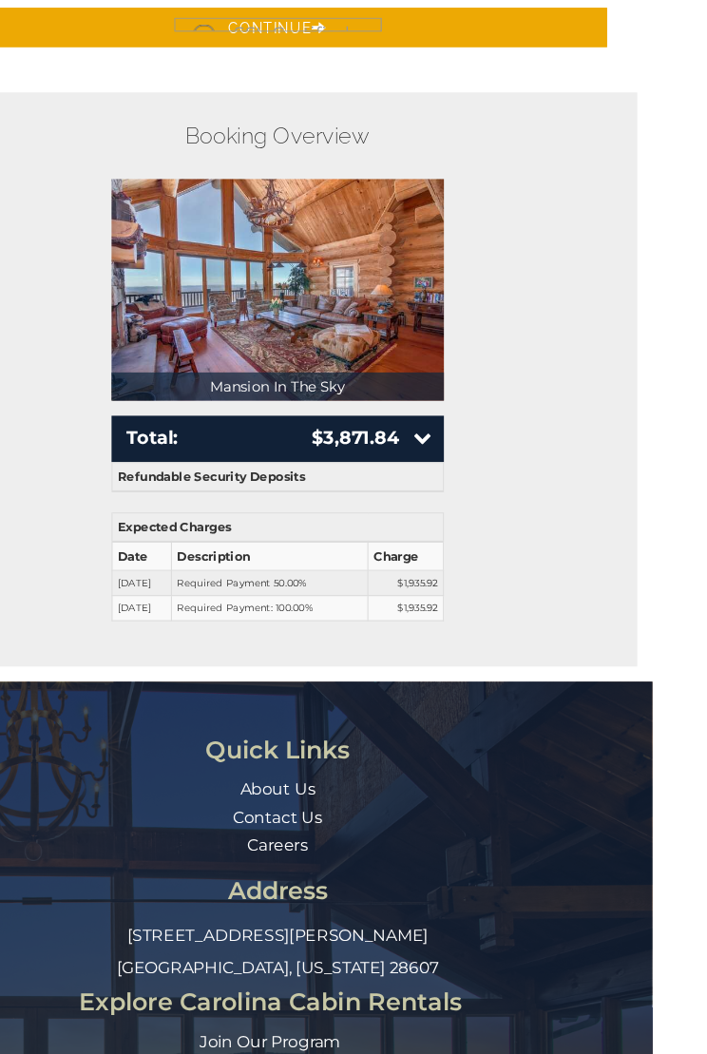
scroll to position [938, 0]
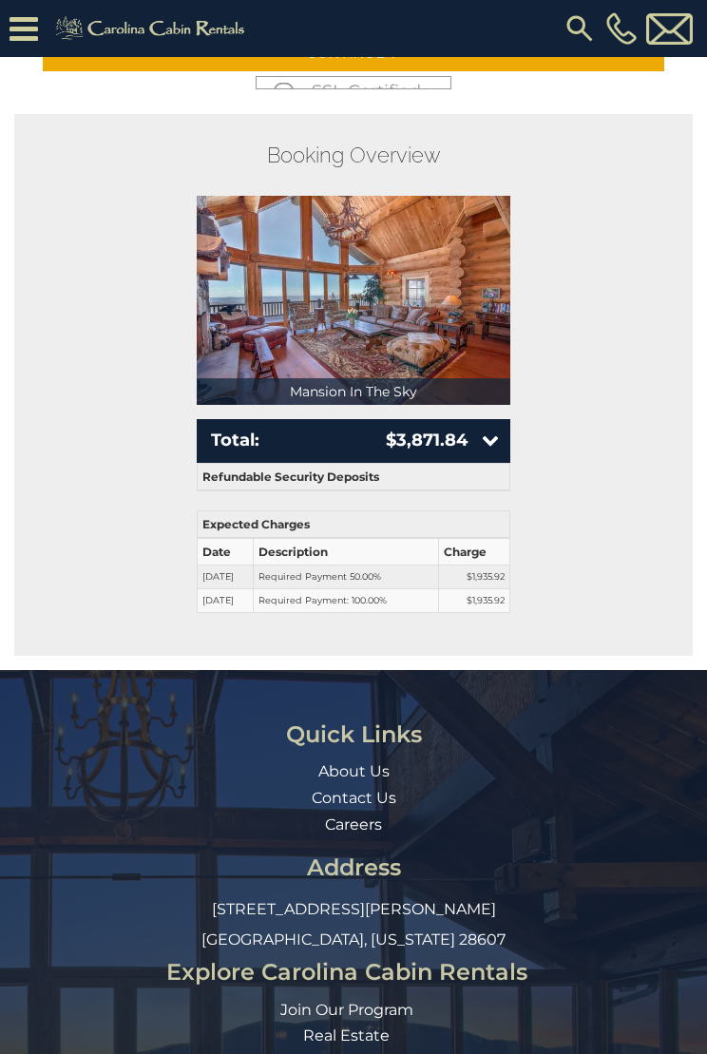
click at [494, 443] on icon at bounding box center [490, 440] width 17 height 17
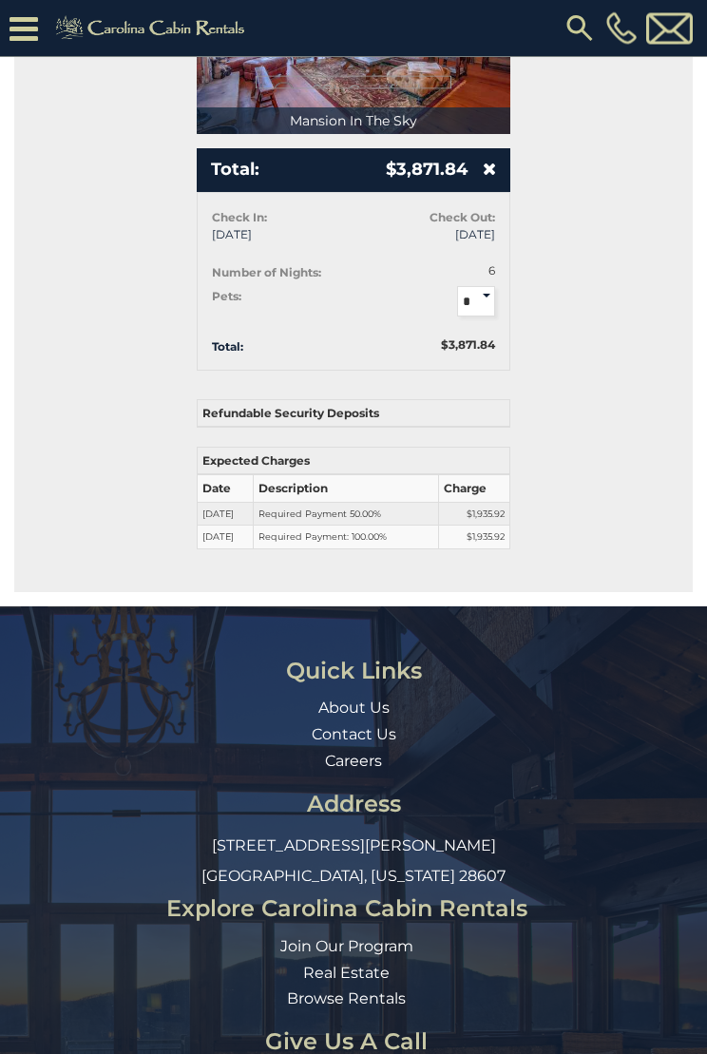
scroll to position [1212, 0]
